Goal: Task Accomplishment & Management: Complete application form

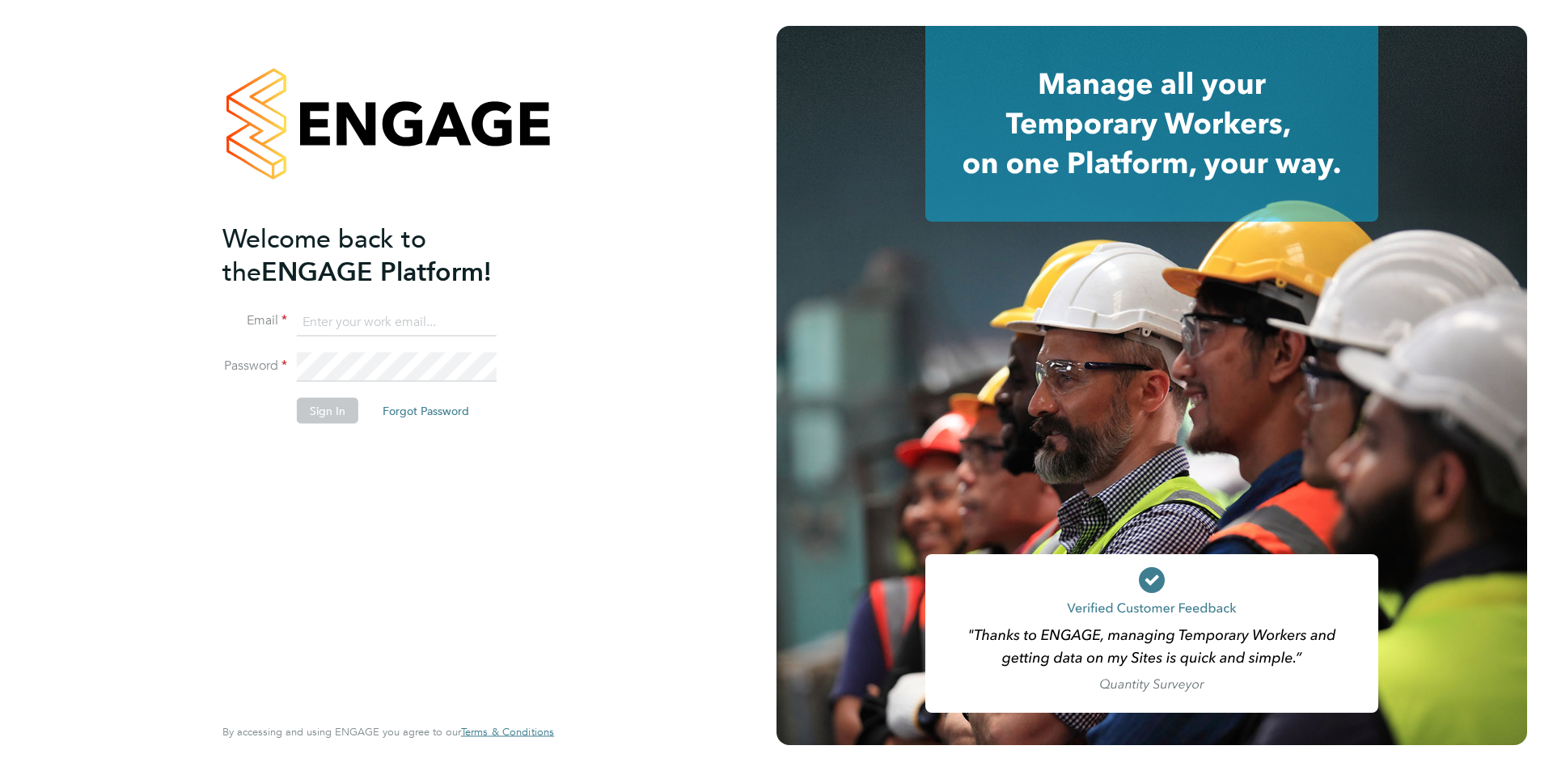
click at [397, 317] on input at bounding box center [397, 321] width 200 height 29
type input "supportuser1@engagetech.com"
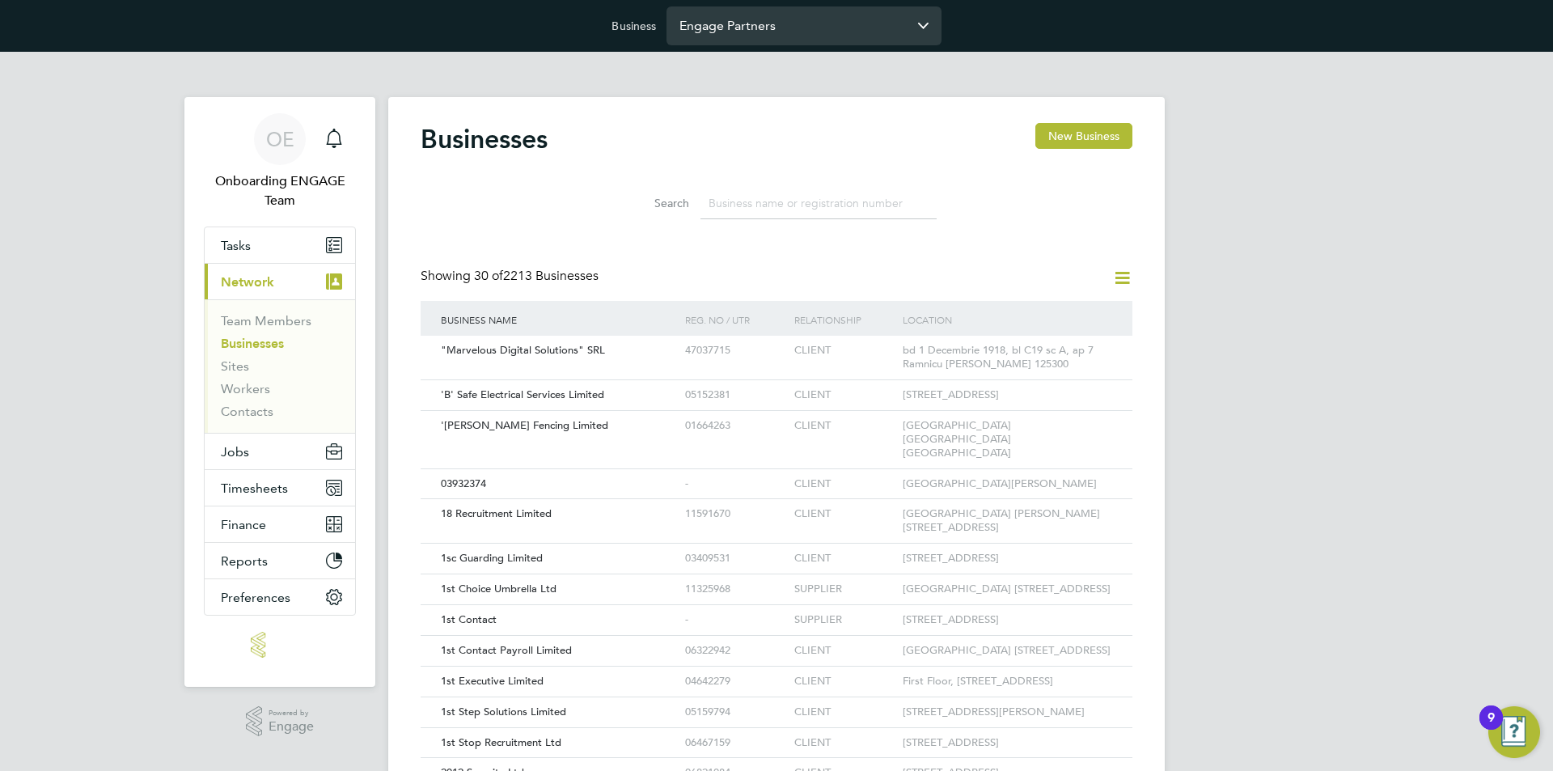
click at [713, 37] on input "Engage Partners" at bounding box center [803, 25] width 275 height 38
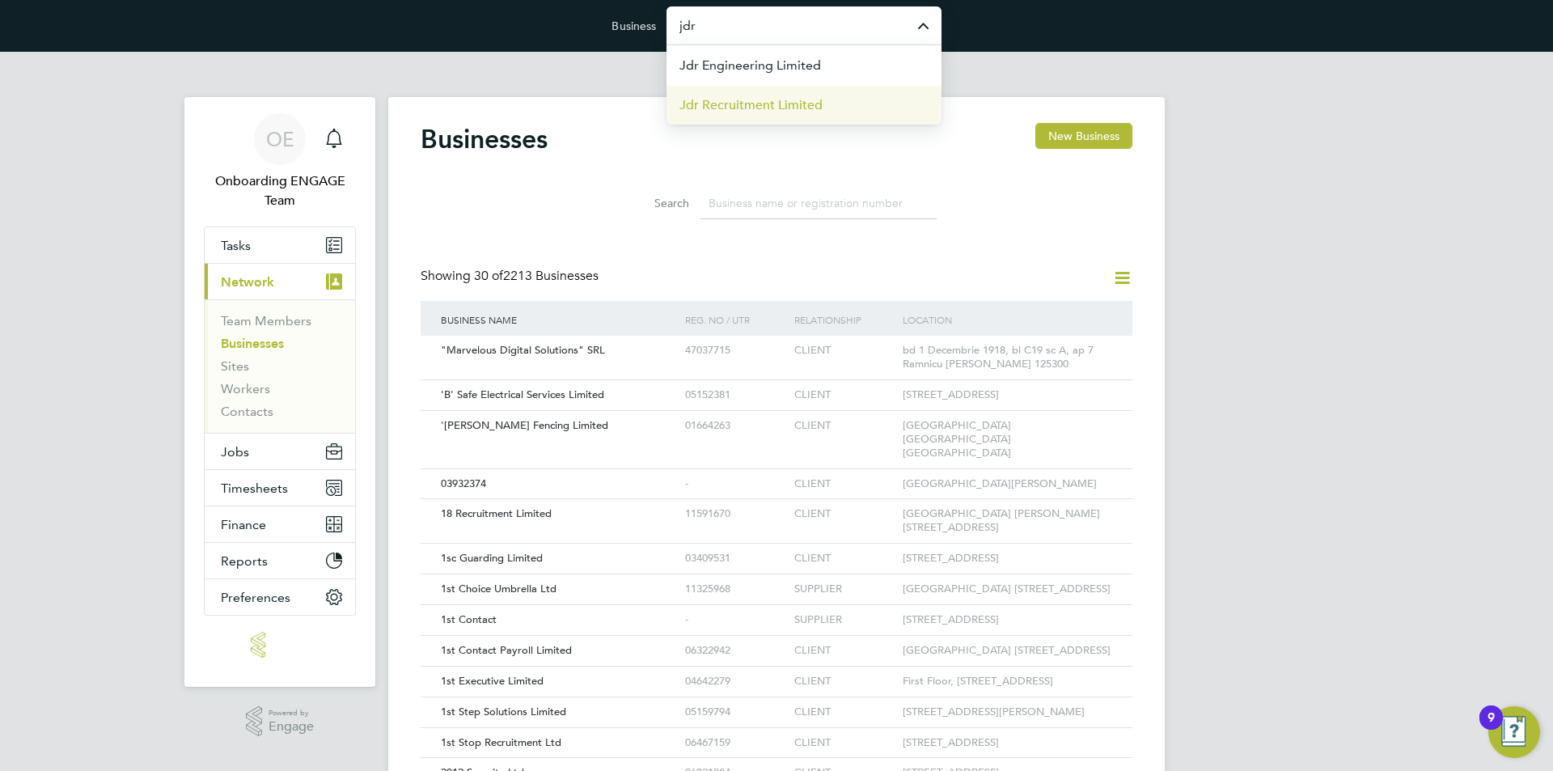
click at [759, 103] on span "Jdr Recruitment Limited" at bounding box center [750, 104] width 143 height 19
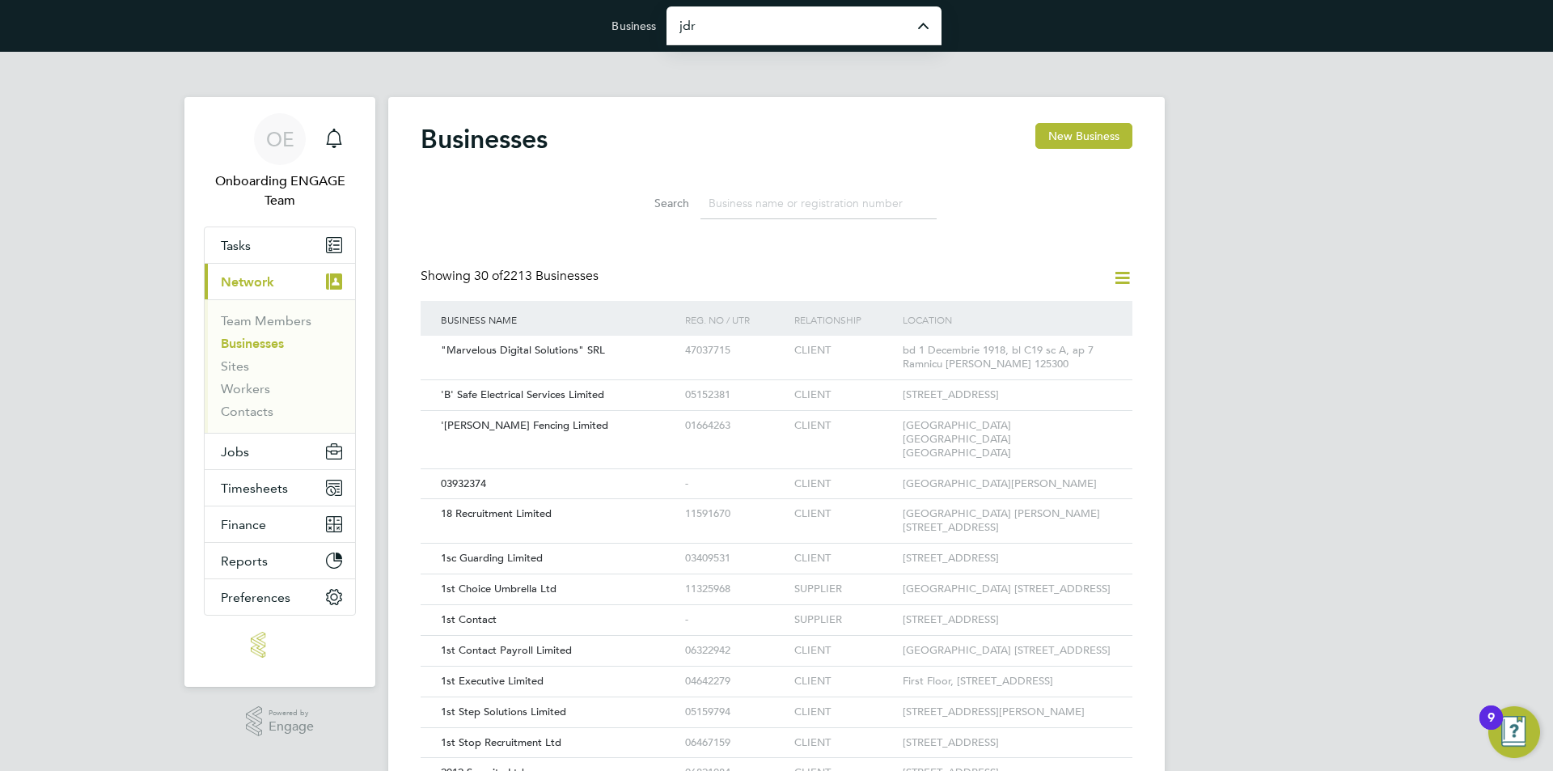
type input "Jdr Recruitment Limited"
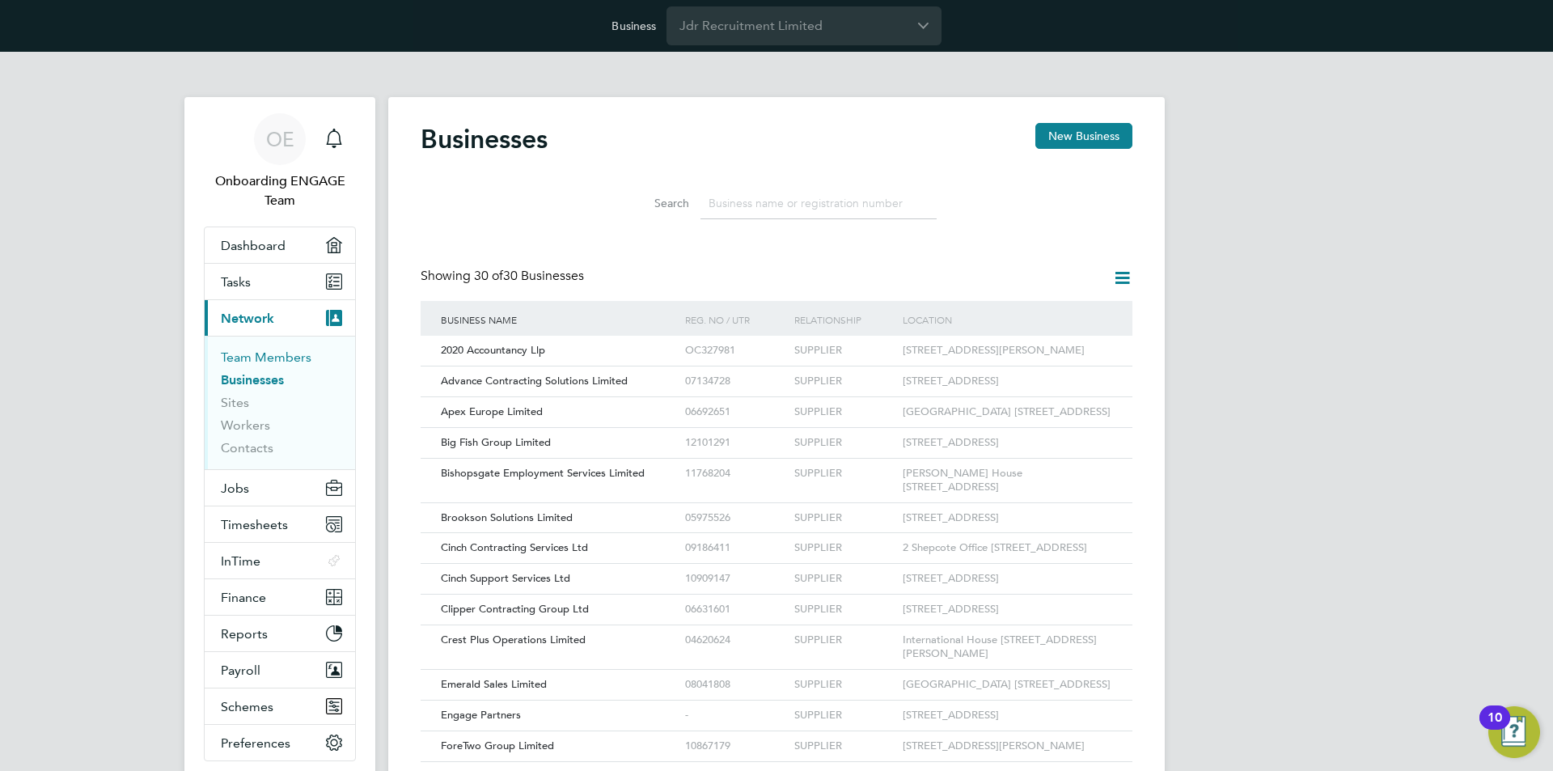
click at [241, 358] on link "Team Members" at bounding box center [266, 356] width 91 height 15
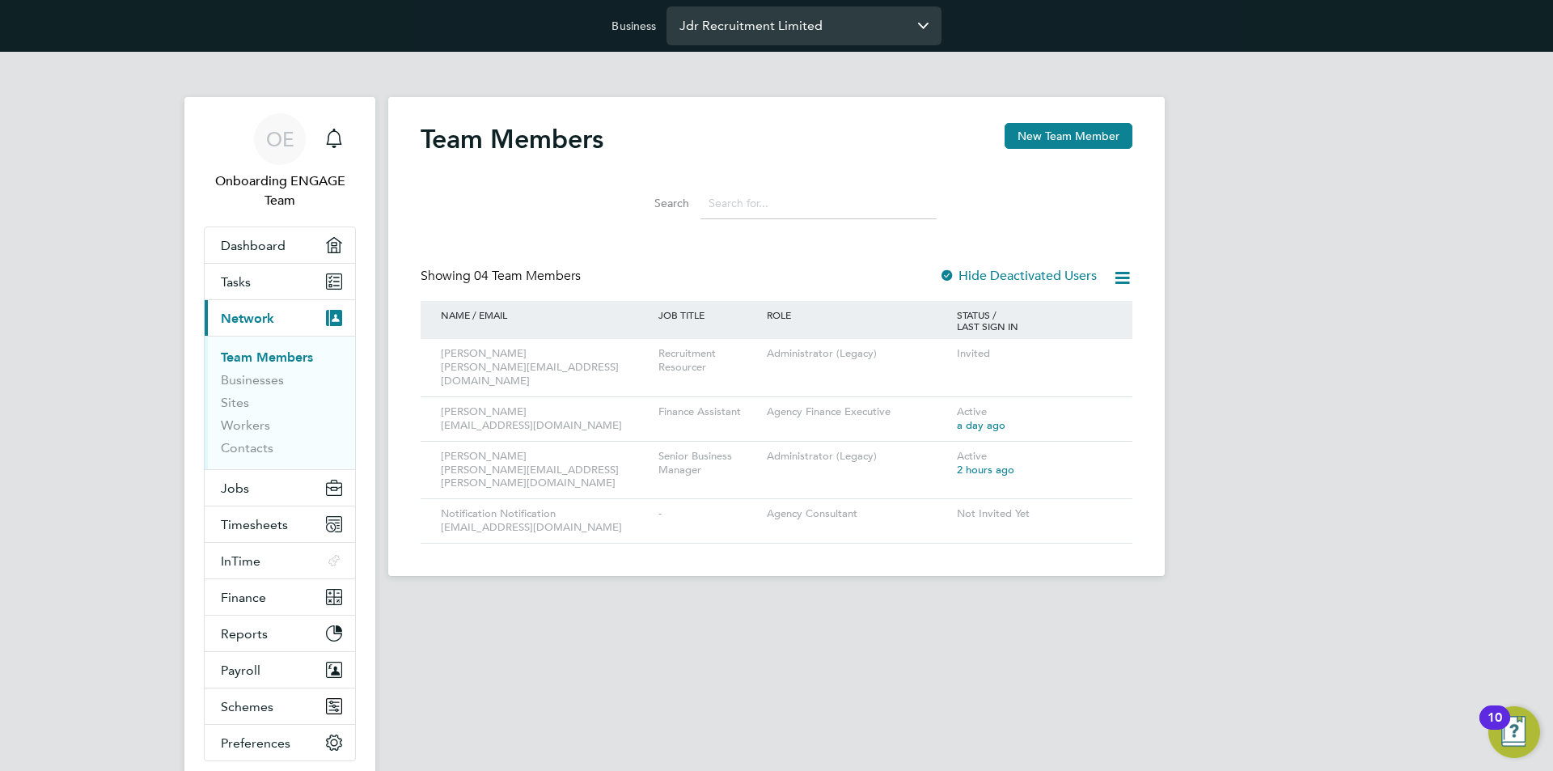
click at [851, 32] on input "Jdr Recruitment Limited" at bounding box center [803, 25] width 275 height 38
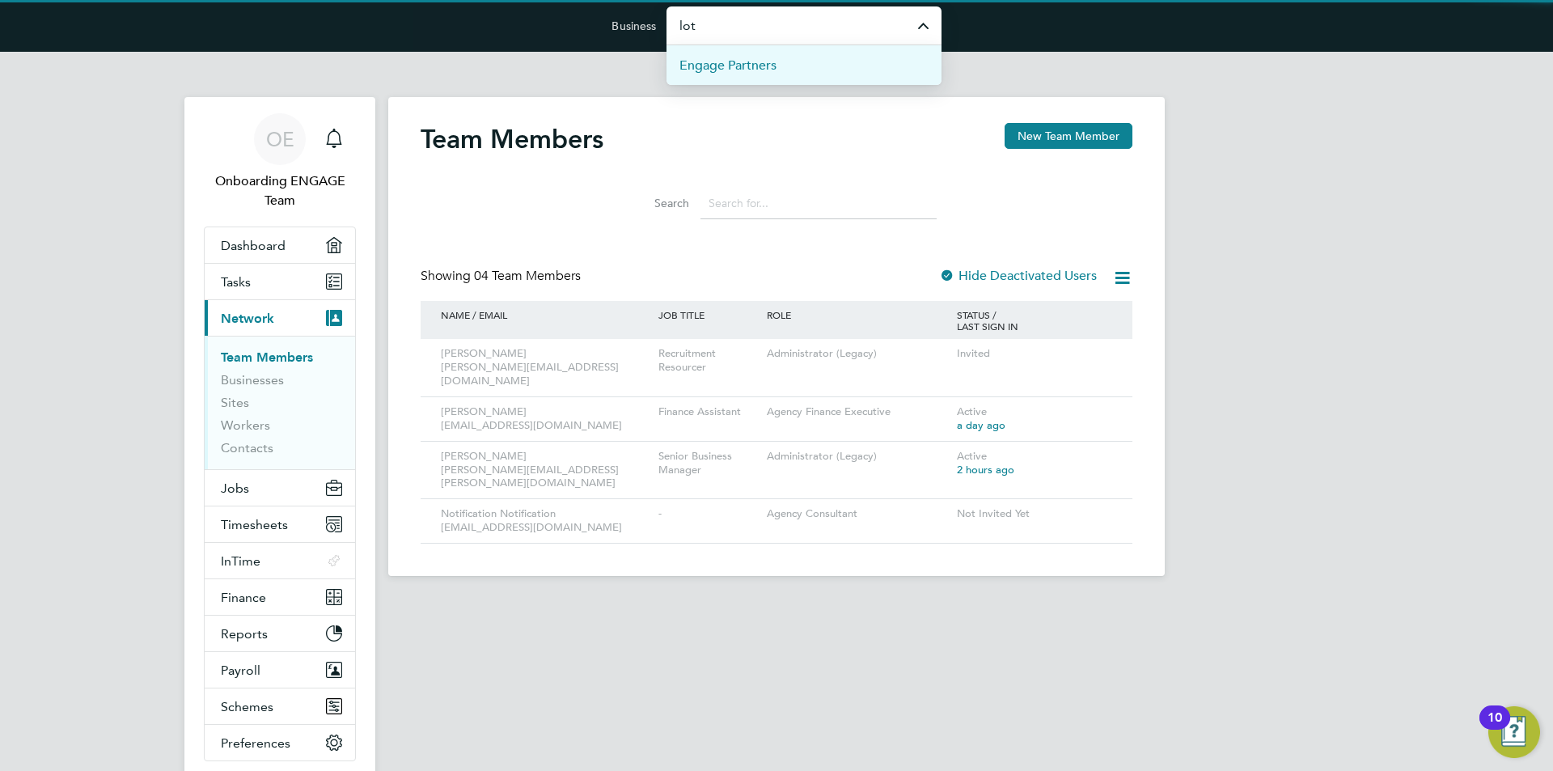
click at [801, 58] on li "Engage Partners" at bounding box center [803, 65] width 275 height 40
type input "Engage Partners"
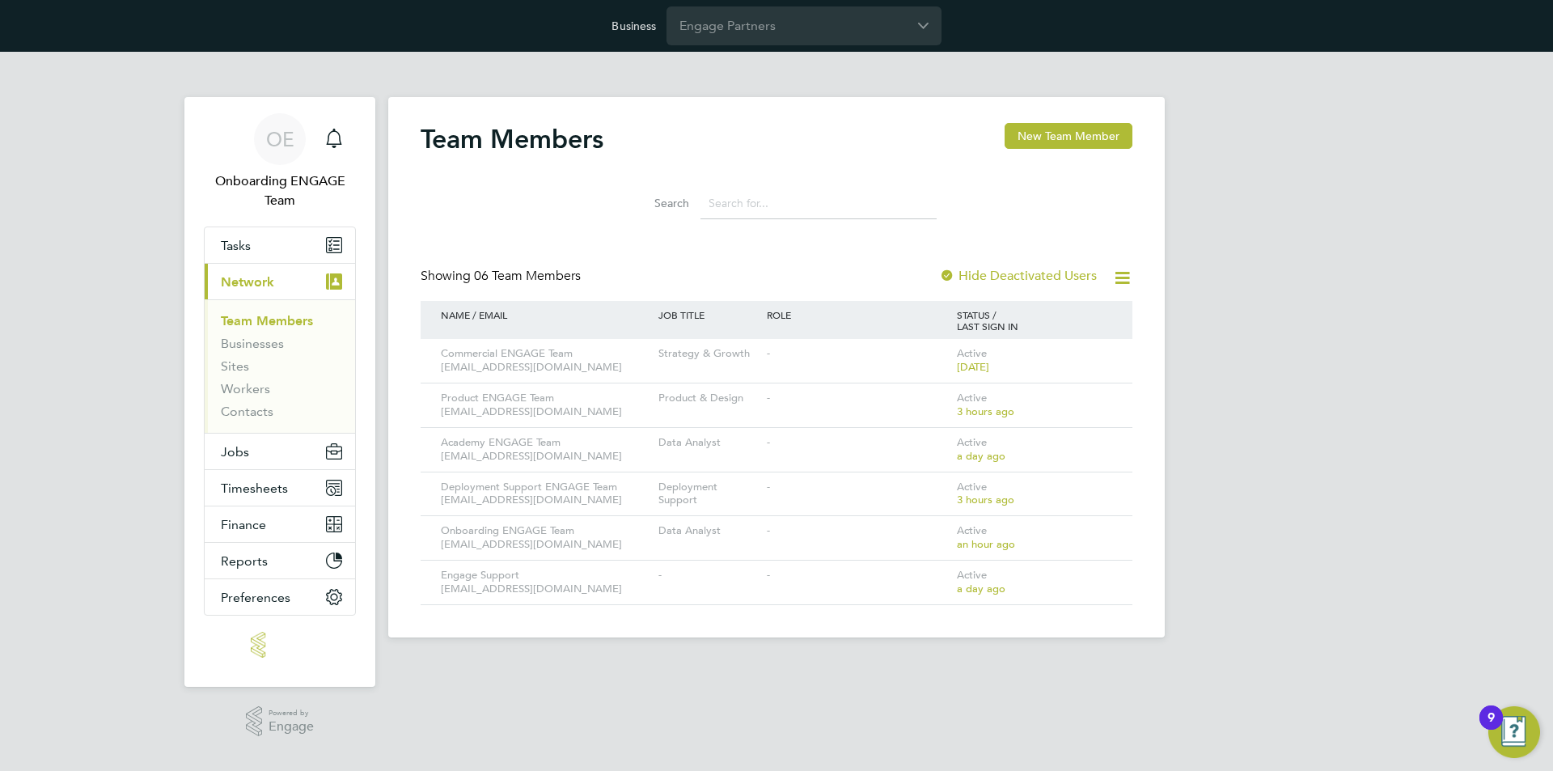
click at [90, 365] on div "OE Onboarding ENGAGE Team Notifications Applications: Tasks Current page: Netwo…" at bounding box center [776, 357] width 1553 height 611
click at [249, 346] on link "Businesses" at bounding box center [252, 343] width 63 height 15
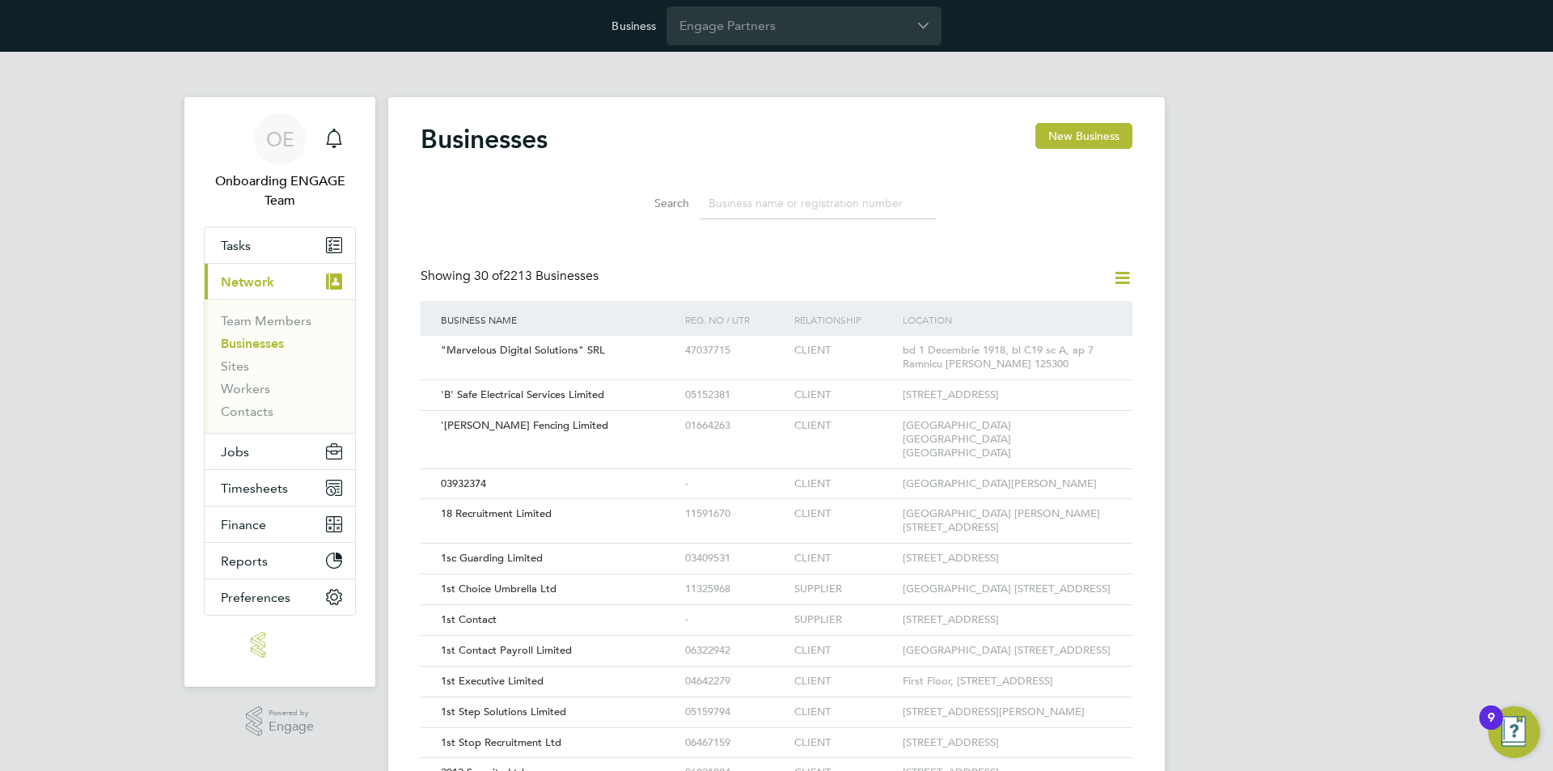
click at [1120, 275] on icon at bounding box center [1122, 278] width 20 height 20
click at [1048, 311] on li "Add Business Connection" at bounding box center [1043, 316] width 171 height 23
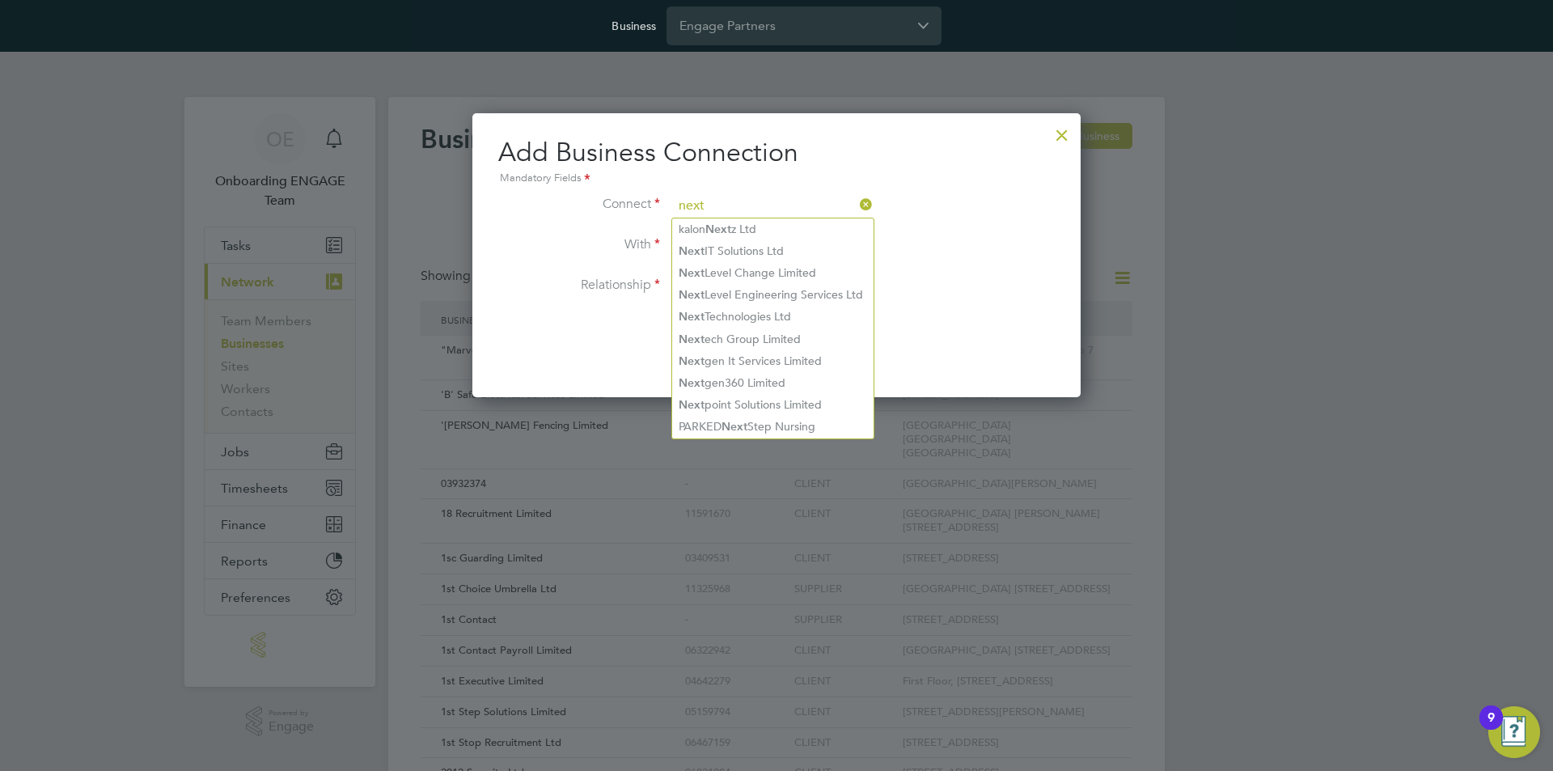
type input "next"
click at [857, 206] on icon at bounding box center [857, 204] width 0 height 23
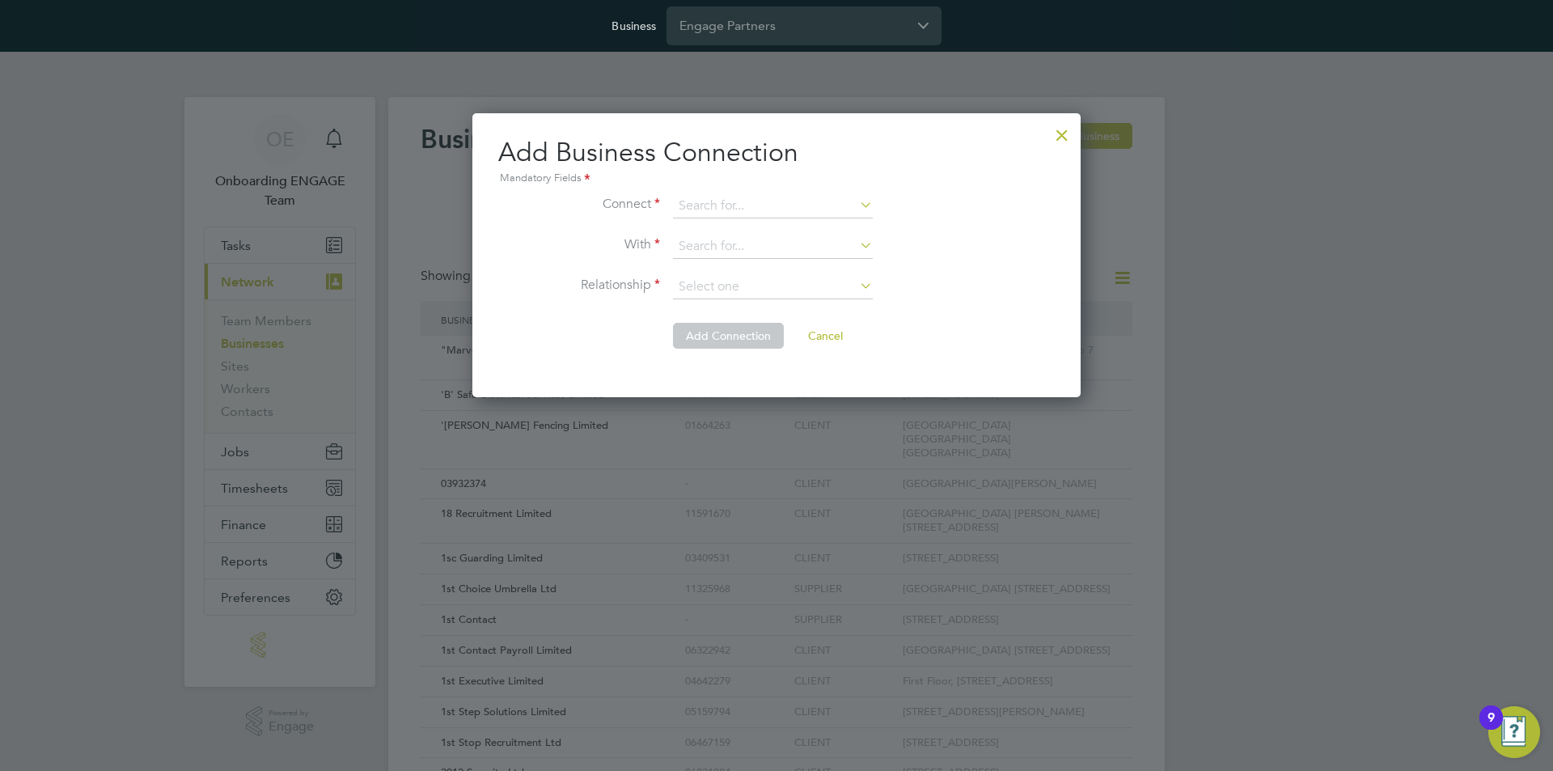
click at [1058, 138] on div at bounding box center [1061, 130] width 29 height 29
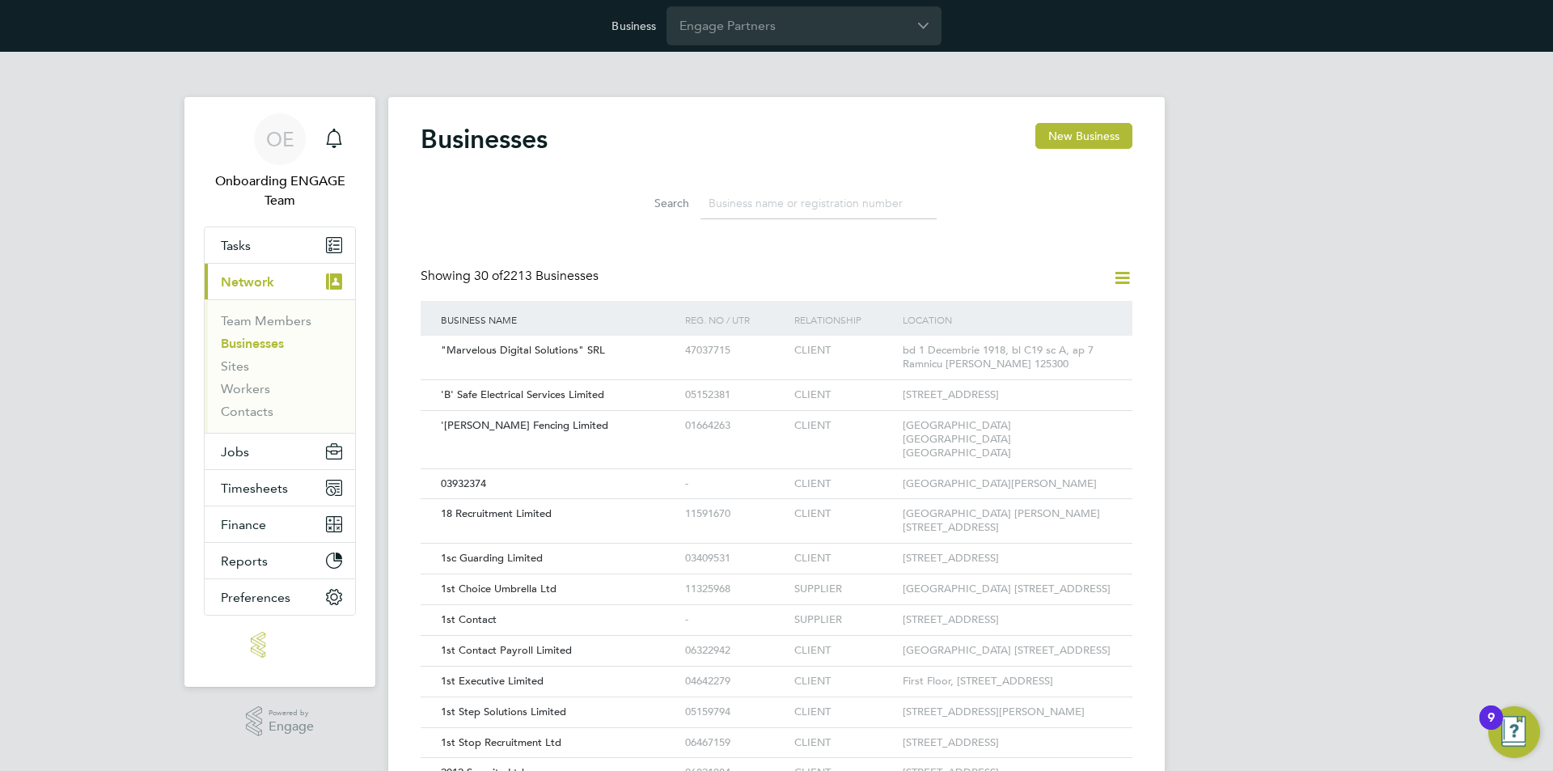
click at [753, 226] on li "Search" at bounding box center [776, 204] width 361 height 48
click at [756, 208] on input at bounding box center [818, 204] width 236 height 32
paste input "15440702"
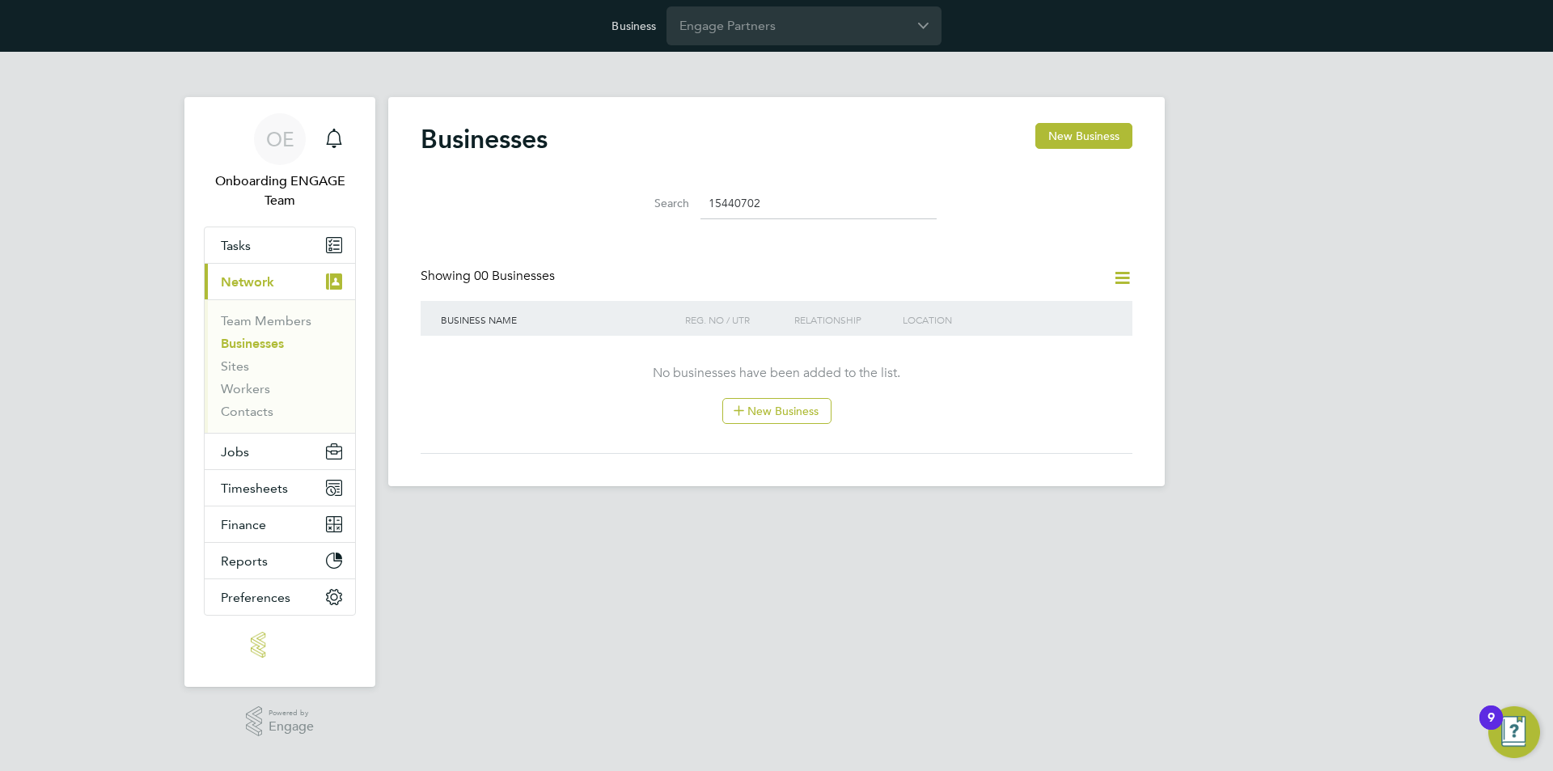
type input "15440702"
click at [1130, 283] on icon at bounding box center [1122, 278] width 20 height 20
click at [1060, 312] on li "Add Business Connection" at bounding box center [1043, 316] width 171 height 23
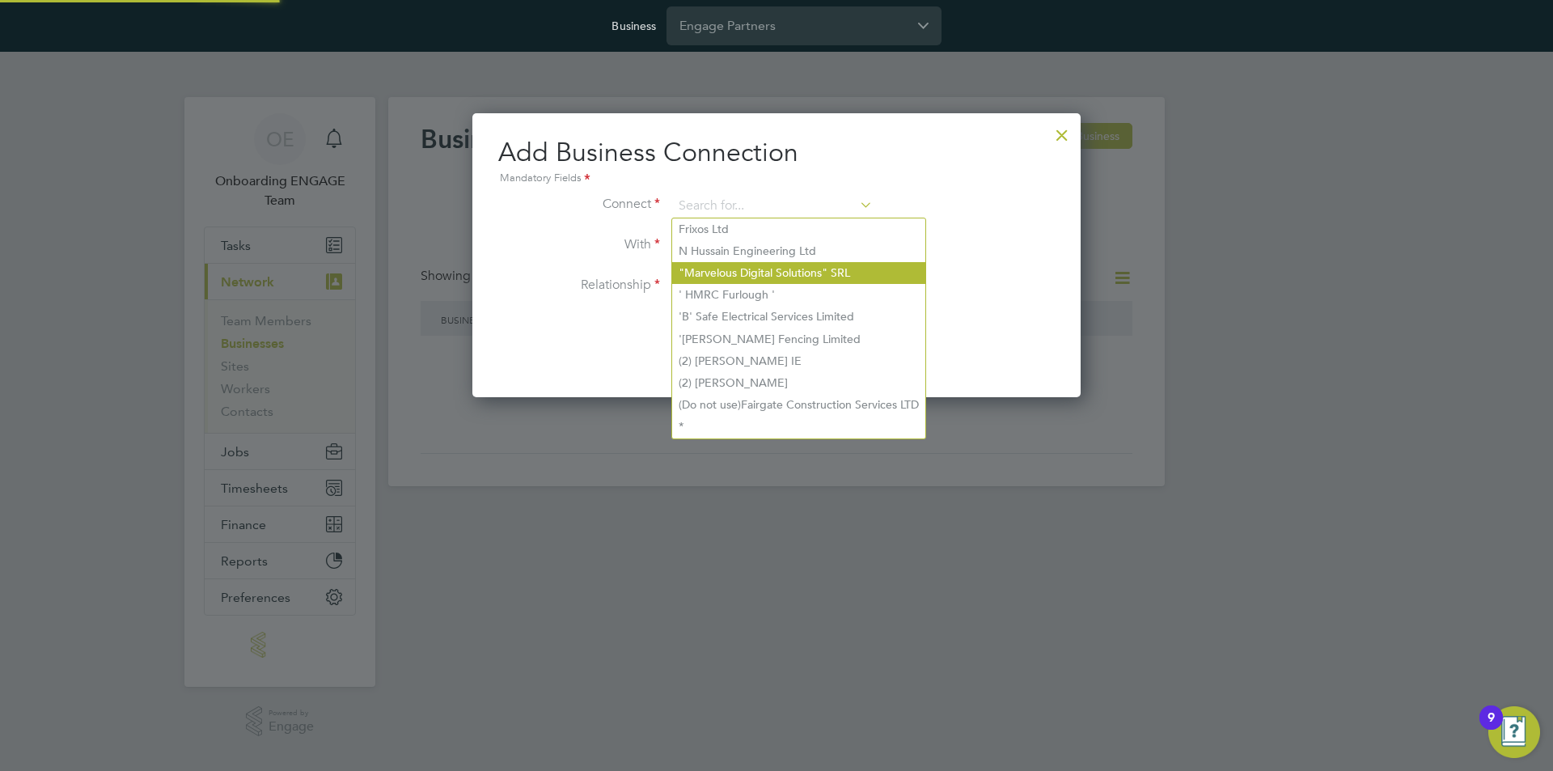
paste input "15440702"
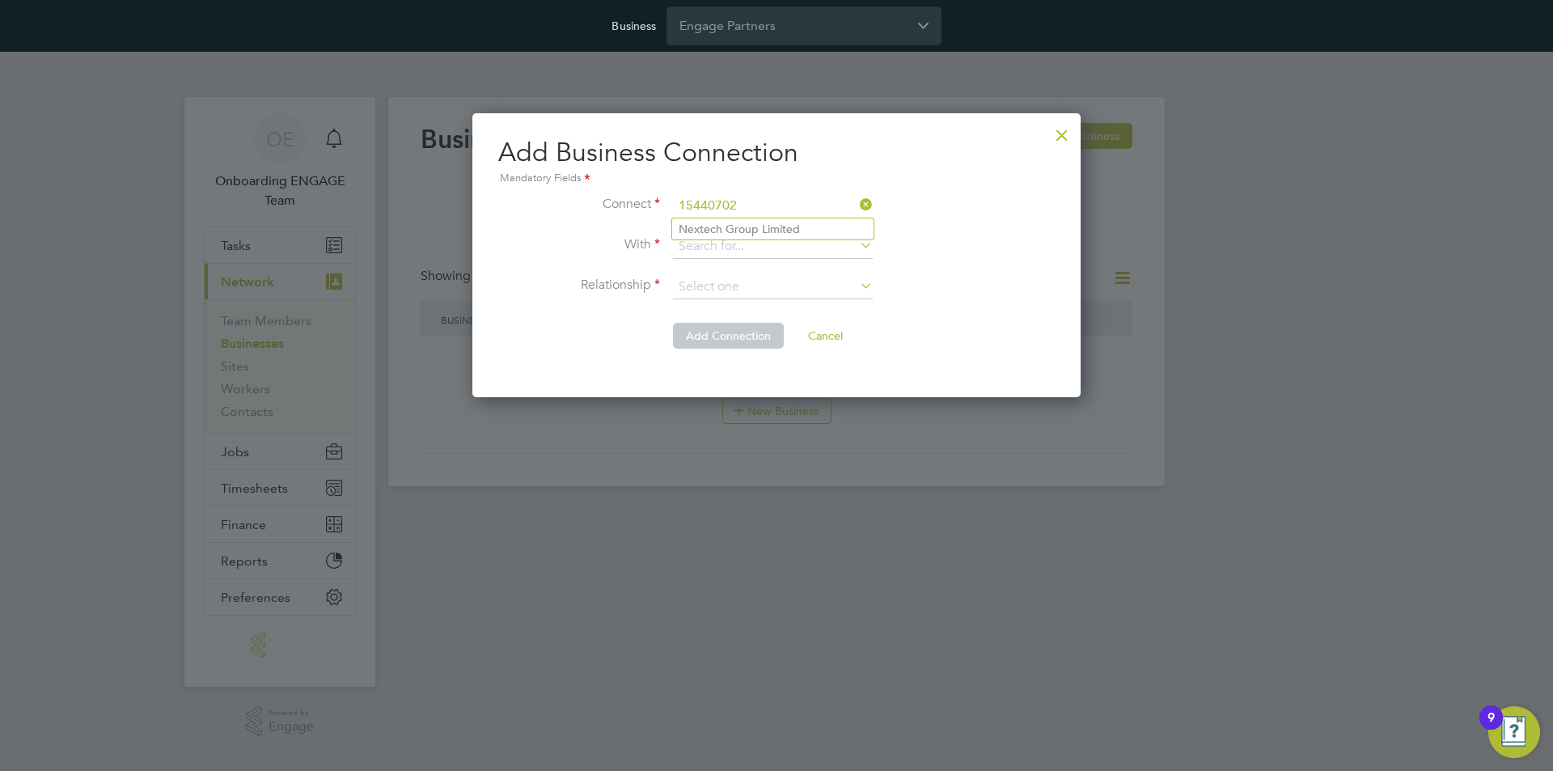
type input "15440702"
click at [1079, 135] on div "Add Business Connection Mandatory Fields Connect 15440702 With Relationship Add…" at bounding box center [776, 255] width 608 height 284
click at [1065, 133] on div at bounding box center [1061, 130] width 29 height 29
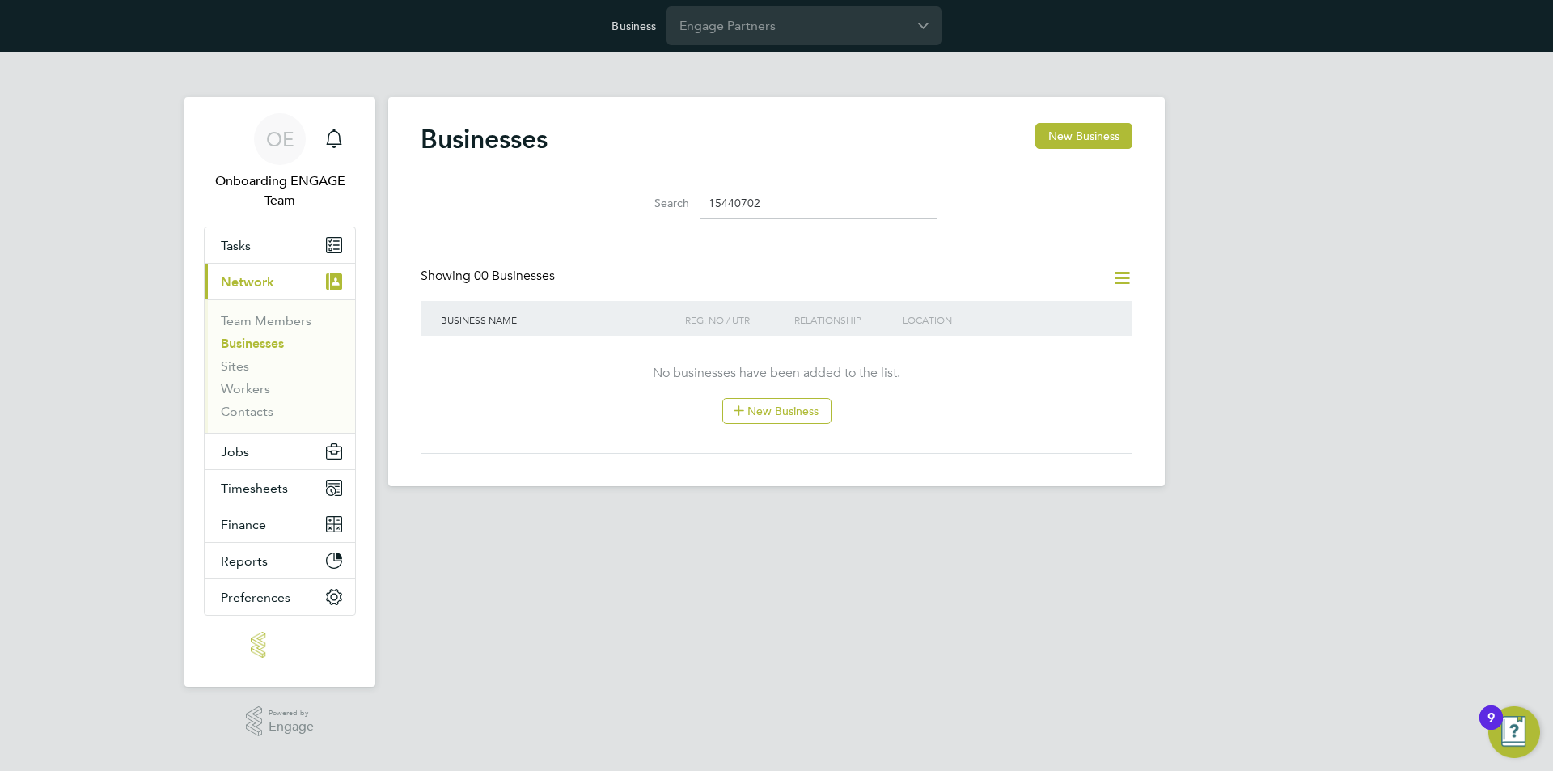
click at [123, 380] on div "OE Onboarding ENGAGE Team Notifications Applications: Tasks Current page: Netwo…" at bounding box center [776, 282] width 1553 height 460
click at [746, 43] on input "Engage Partners" at bounding box center [803, 25] width 275 height 38
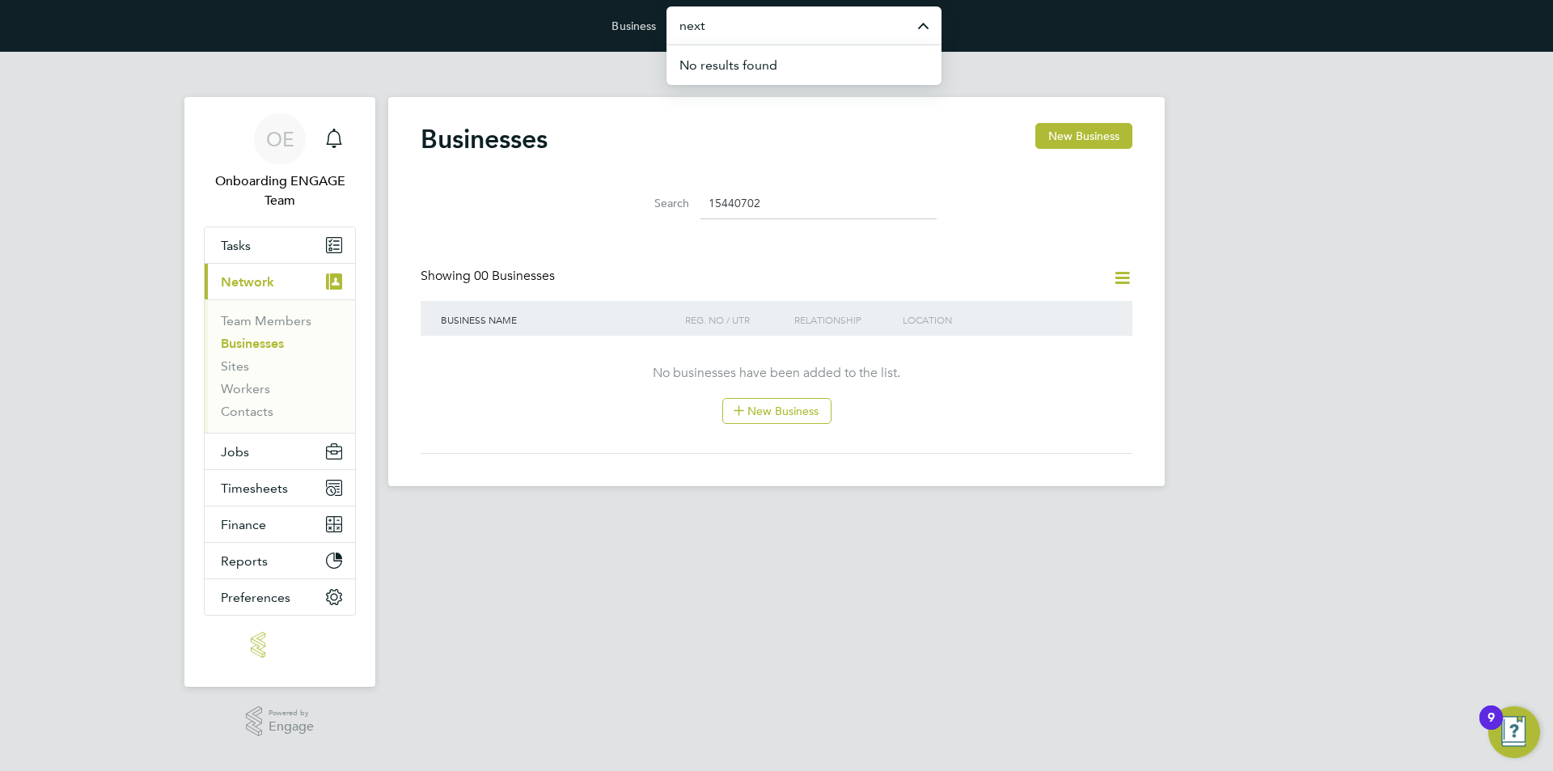
drag, startPoint x: 599, startPoint y: 138, endPoint x: 648, endPoint y: 150, distance: 50.8
click at [599, 138] on div "Businesses New Business" at bounding box center [777, 147] width 712 height 49
type input "Engage Partners"
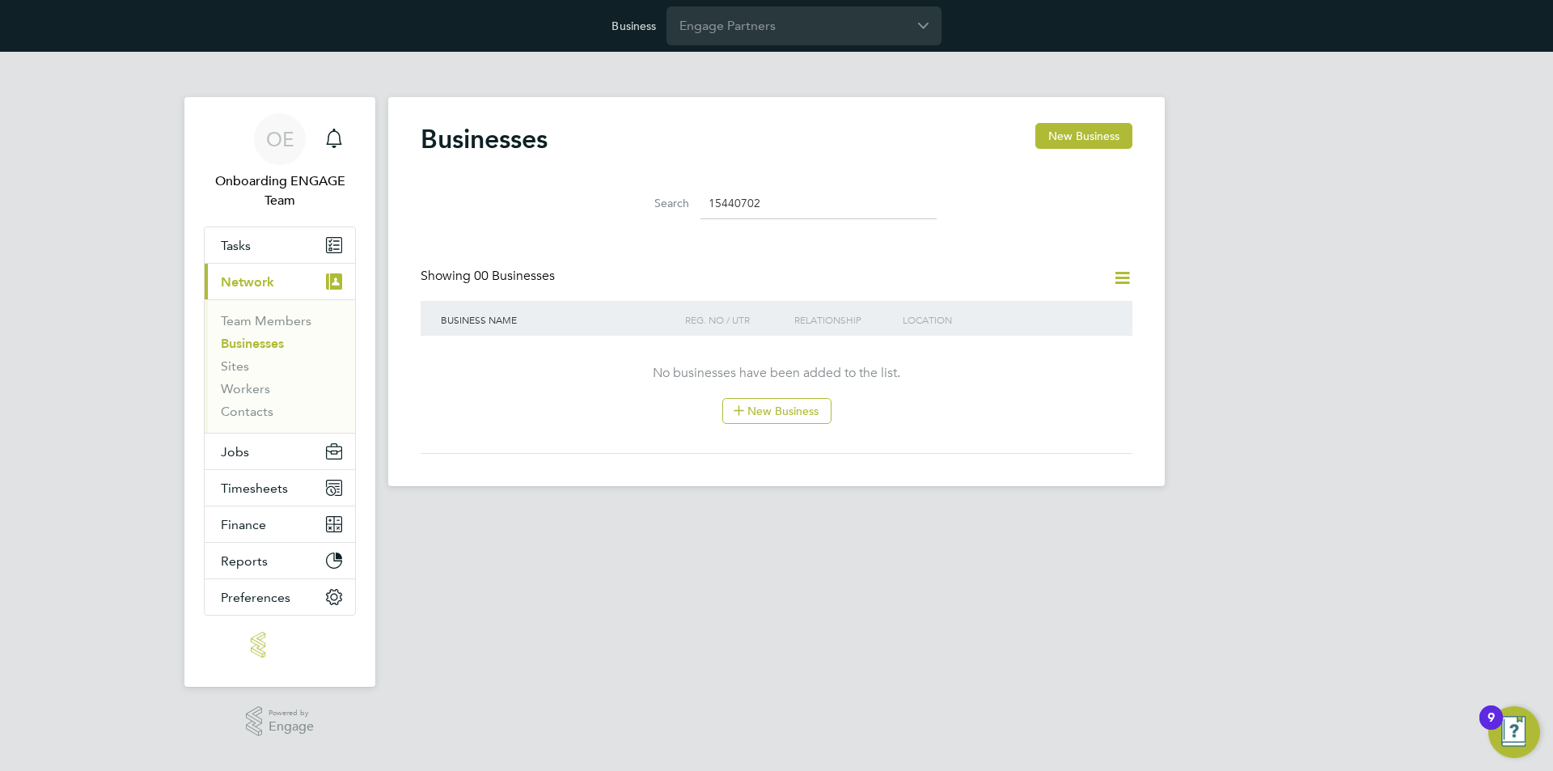
click at [1127, 275] on icon at bounding box center [1122, 278] width 20 height 20
click at [1028, 309] on li "Add Business Connection" at bounding box center [1043, 316] width 171 height 23
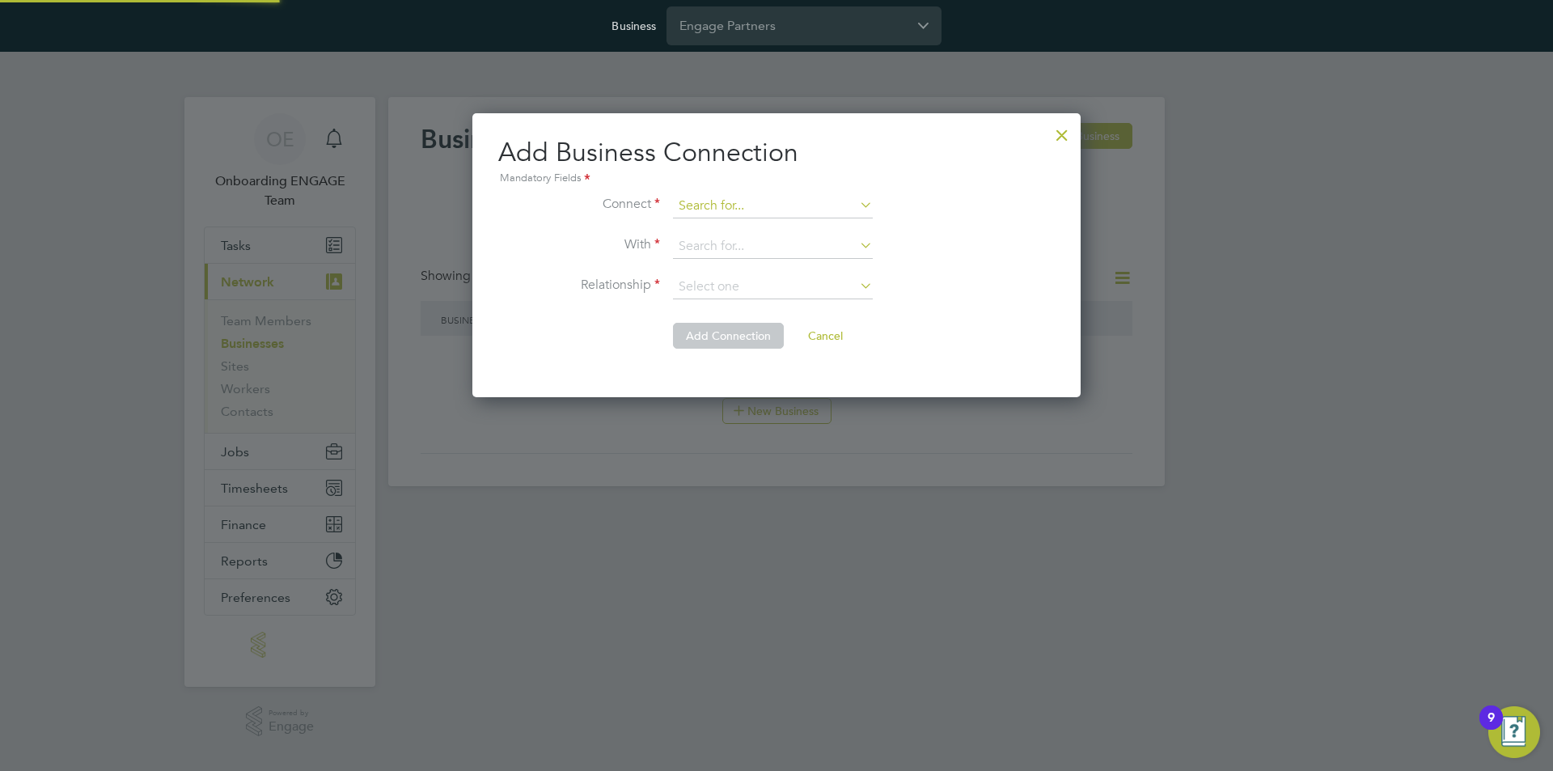
scroll to position [285, 609]
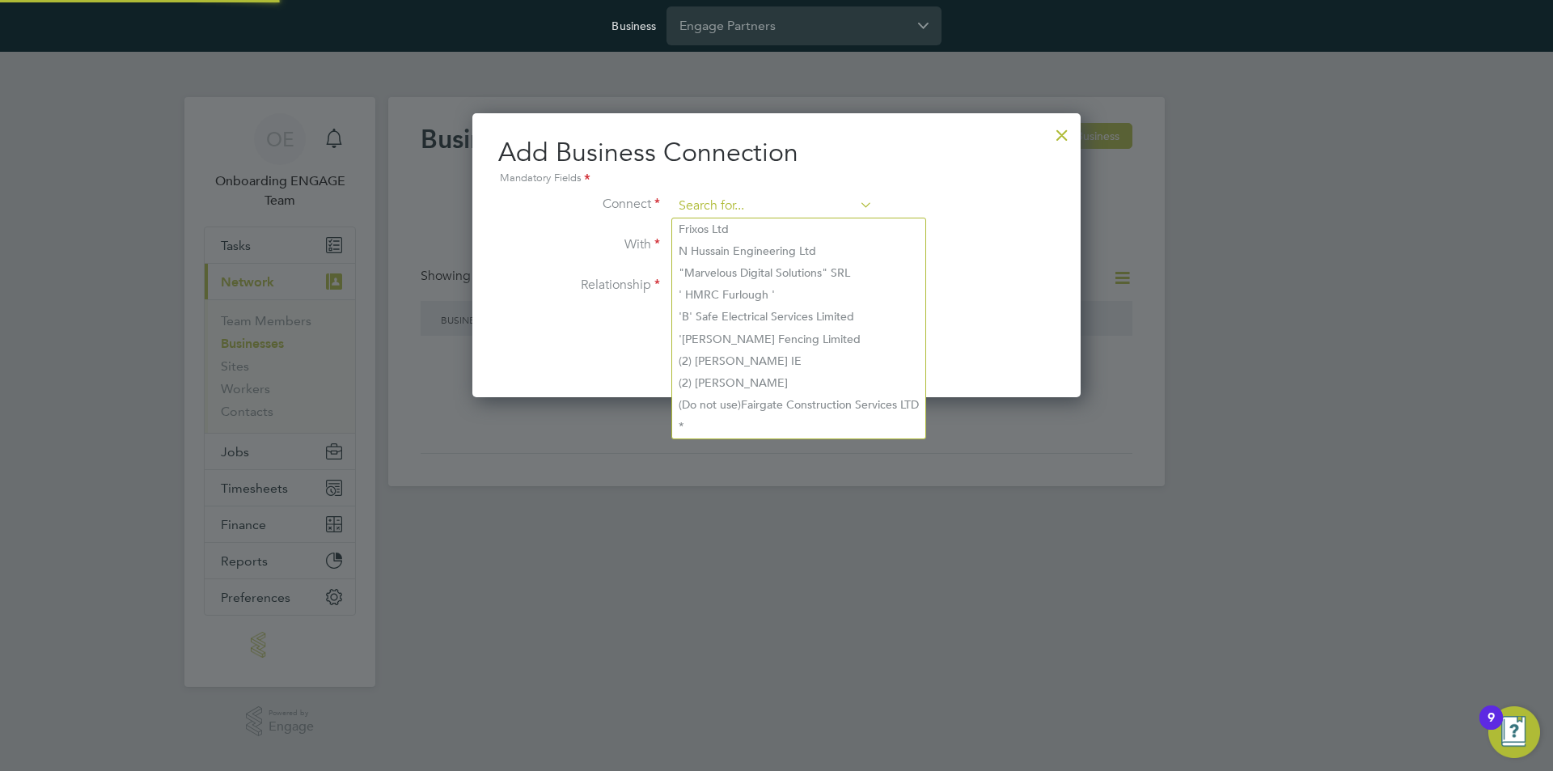
paste input "15440702"
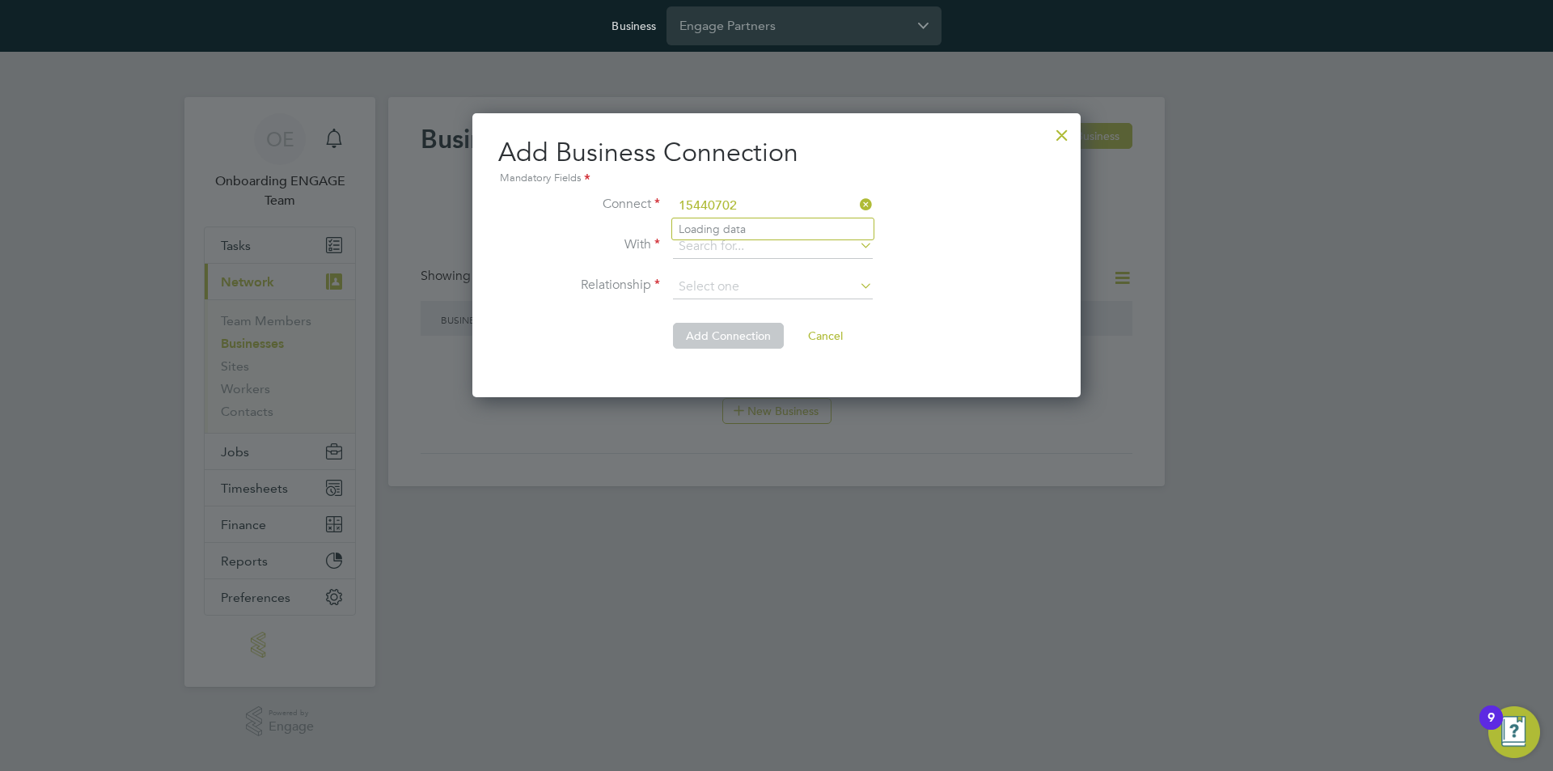
type input "15440702"
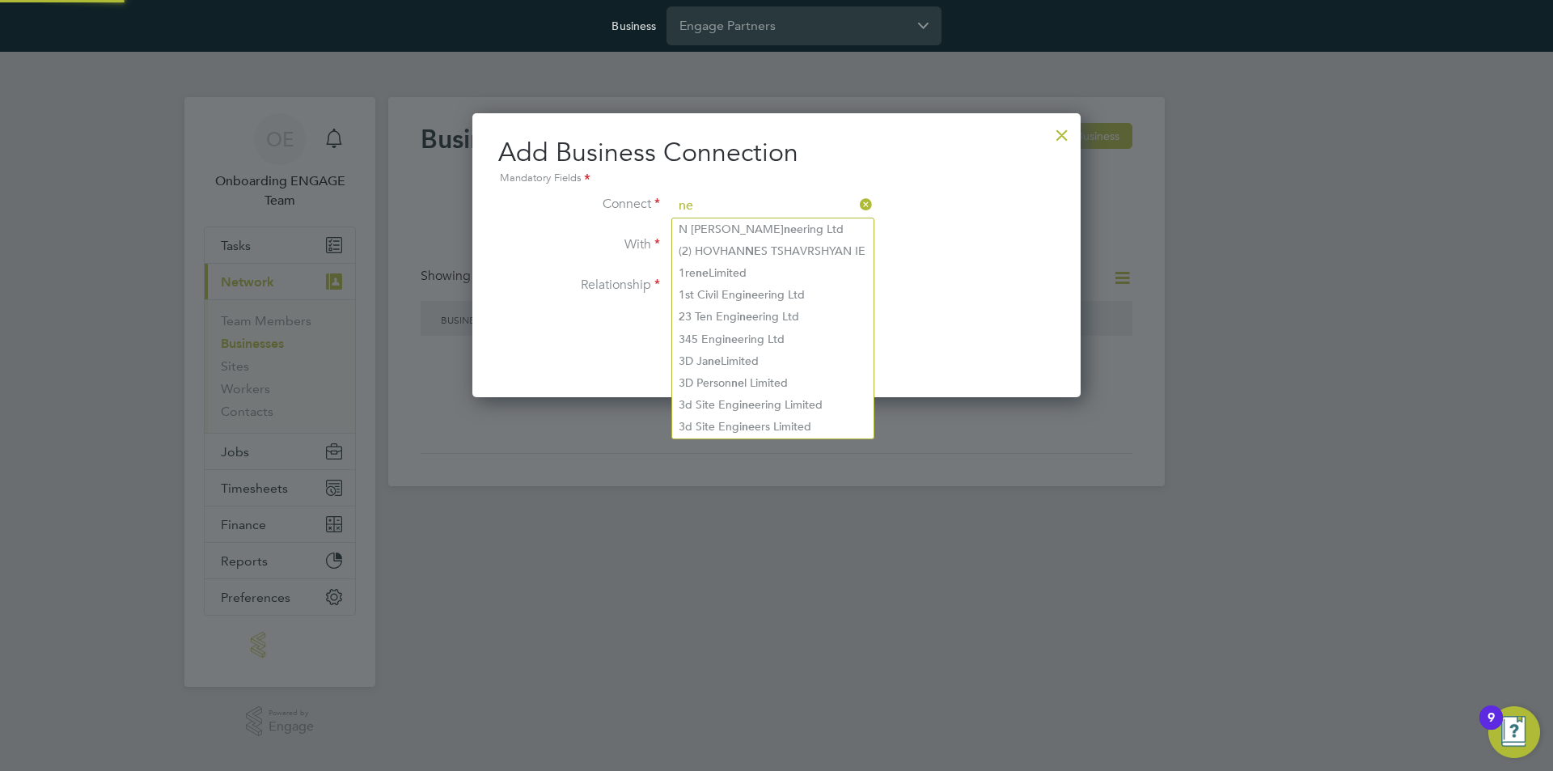
type input "n"
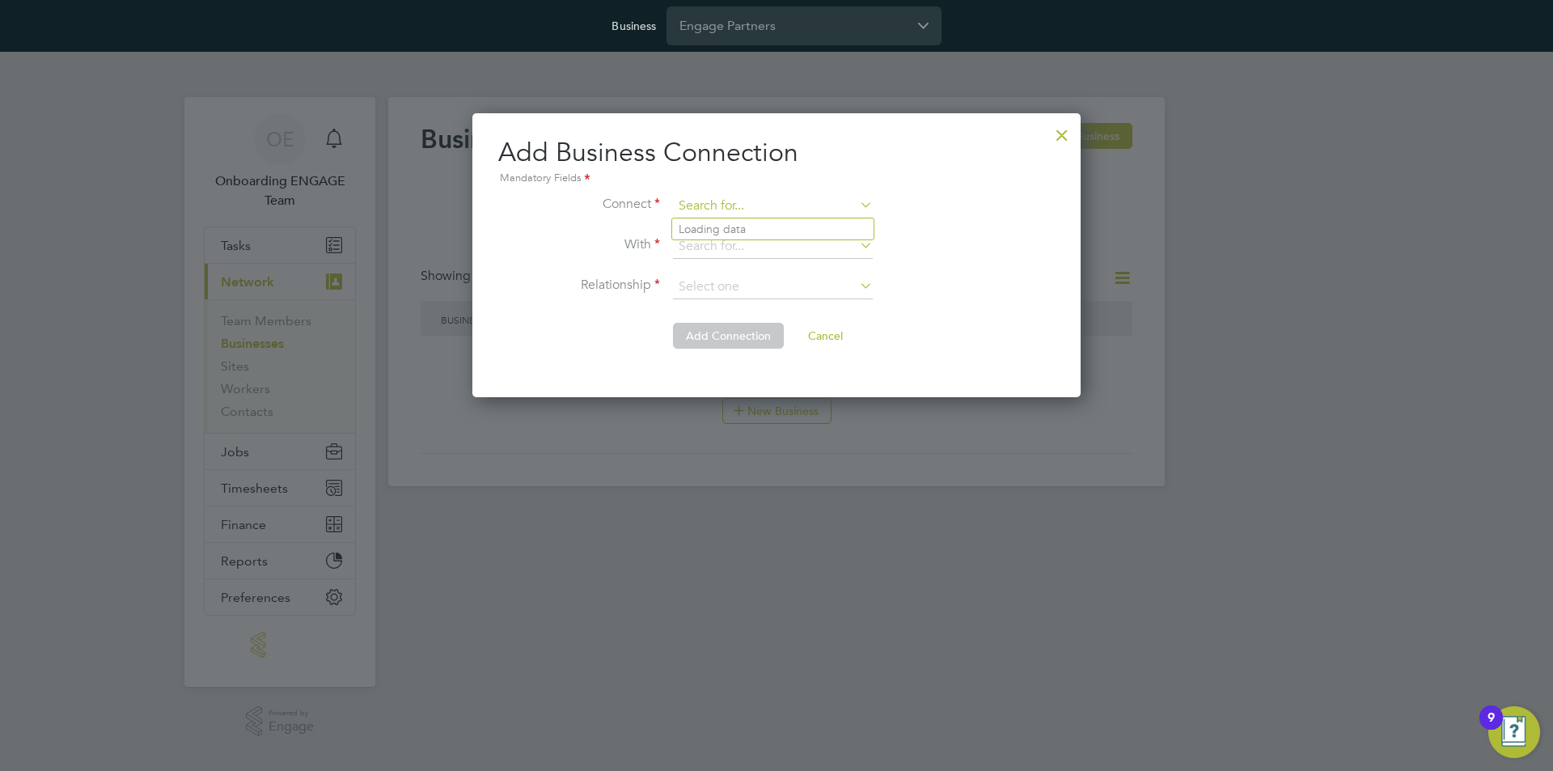
paste input "15440702"
type input "15440702"
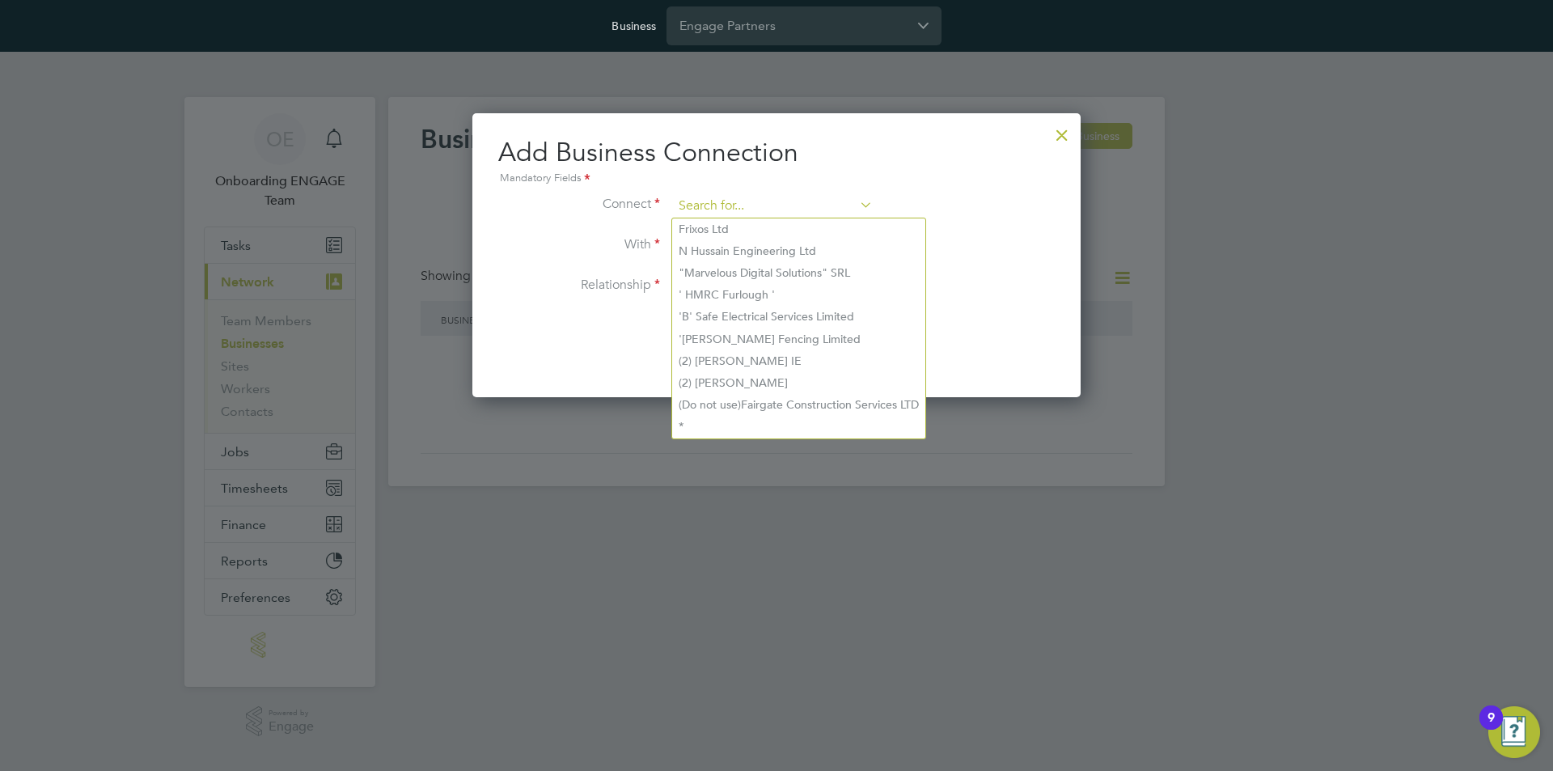
paste input "15440702"
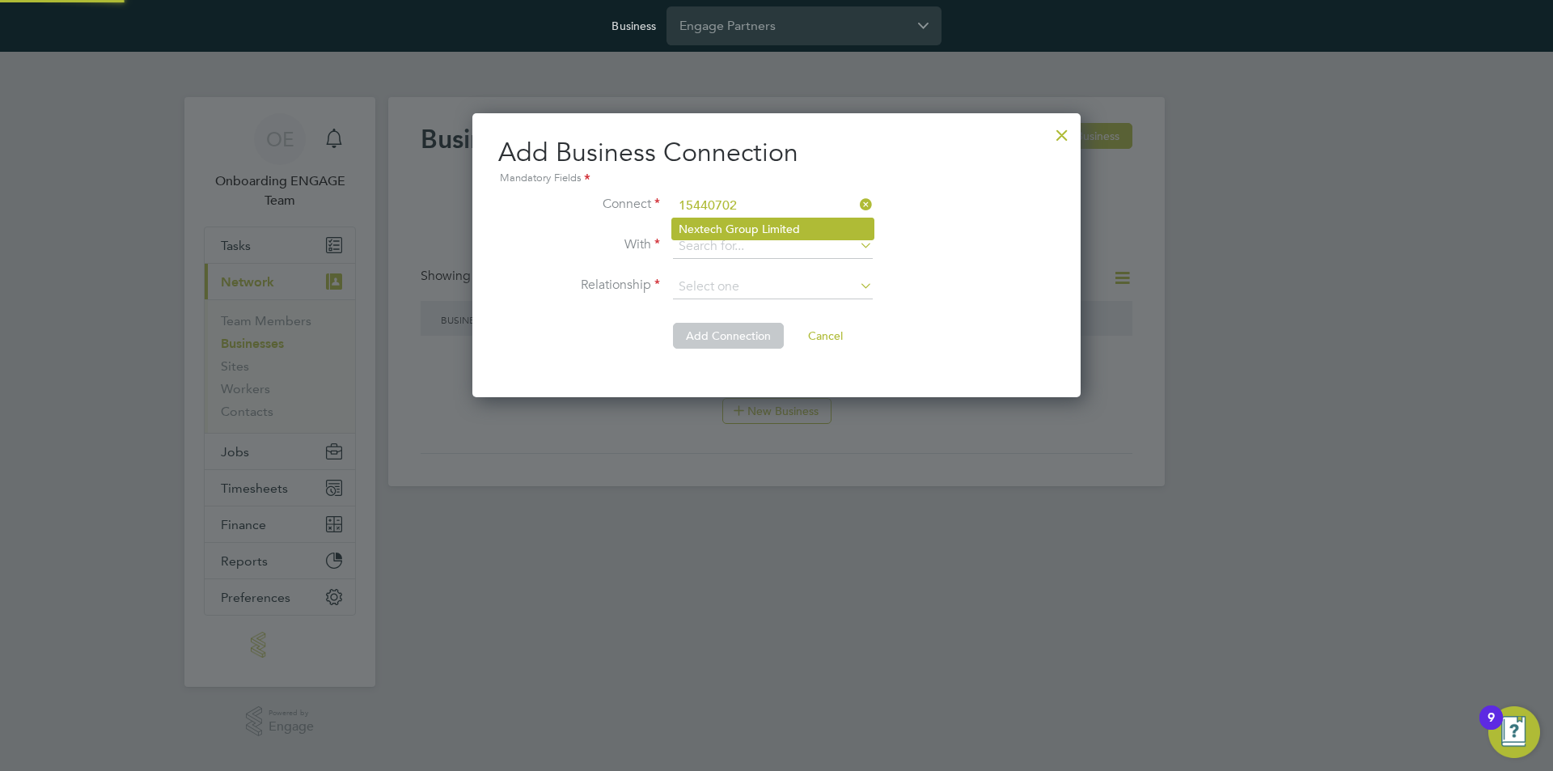
click at [712, 225] on li "Nextech Group Limited" at bounding box center [772, 228] width 201 height 21
type input "Nextech Group Limited"
